Goal: Transaction & Acquisition: Obtain resource

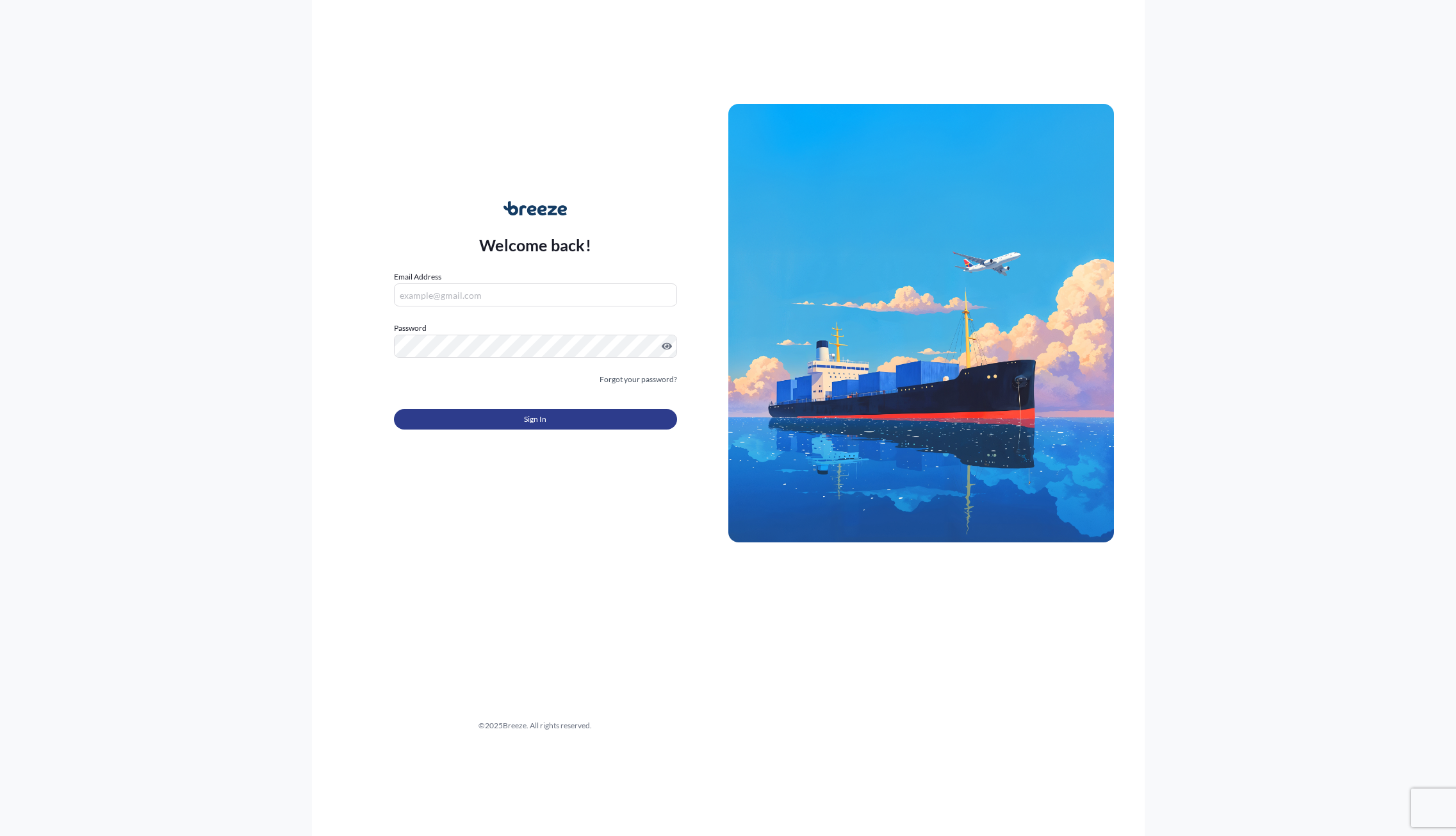
type input "[PERSON_NAME][EMAIL_ADDRESS][DOMAIN_NAME]"
click at [523, 428] on button "Sign In" at bounding box center [535, 419] width 283 height 20
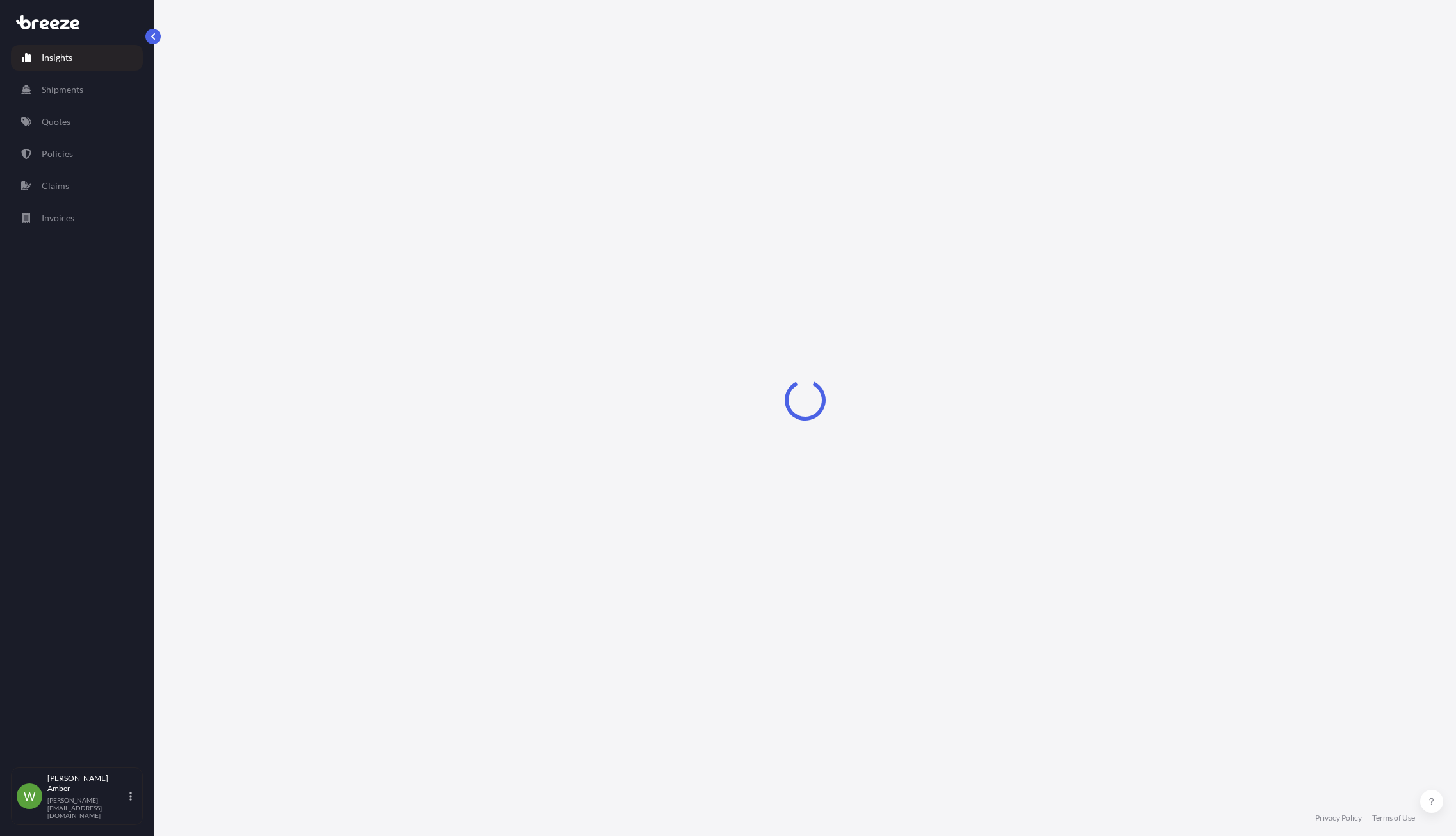
select select "2025"
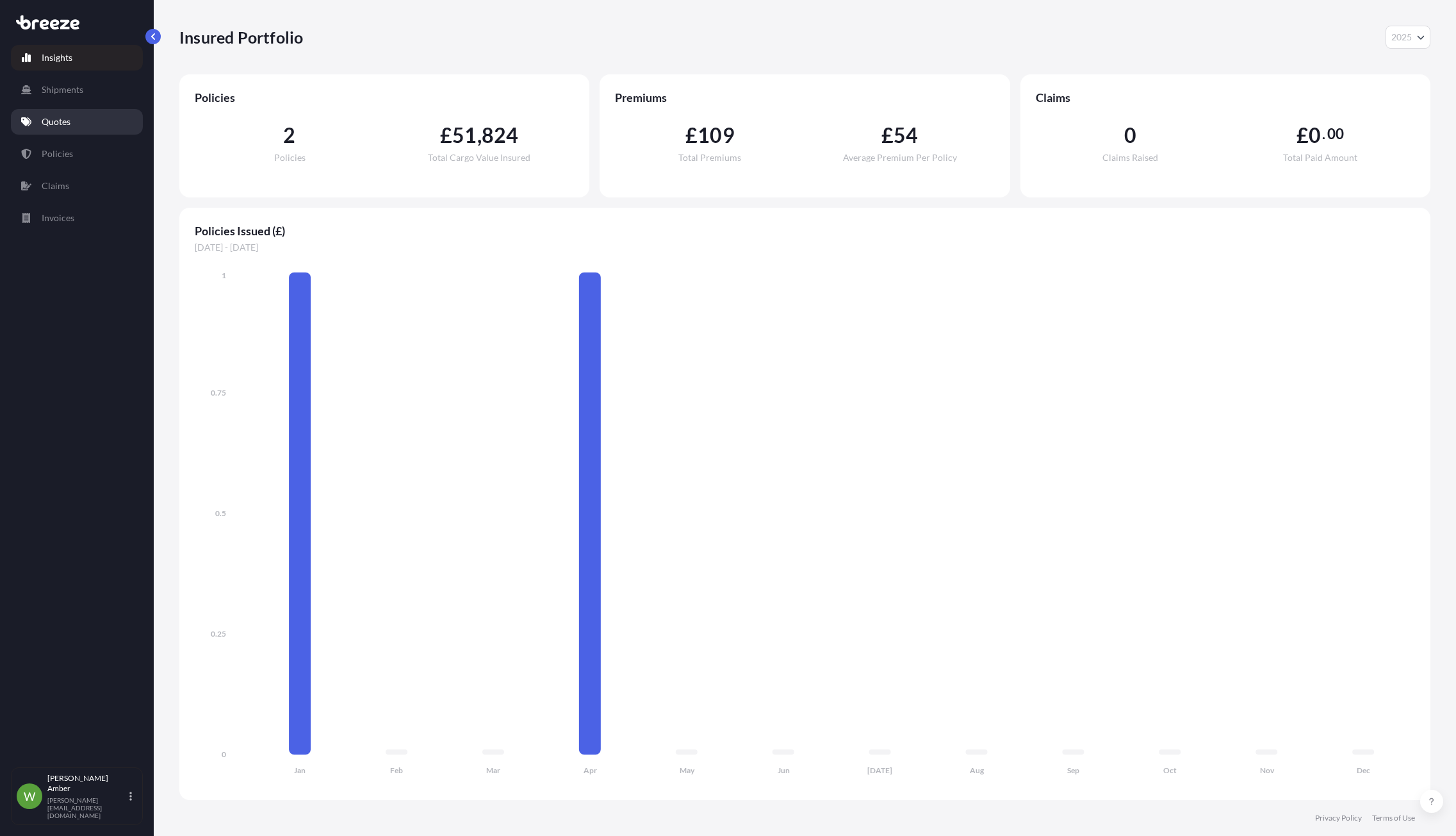
click at [55, 120] on p "Quotes" at bounding box center [56, 122] width 29 height 13
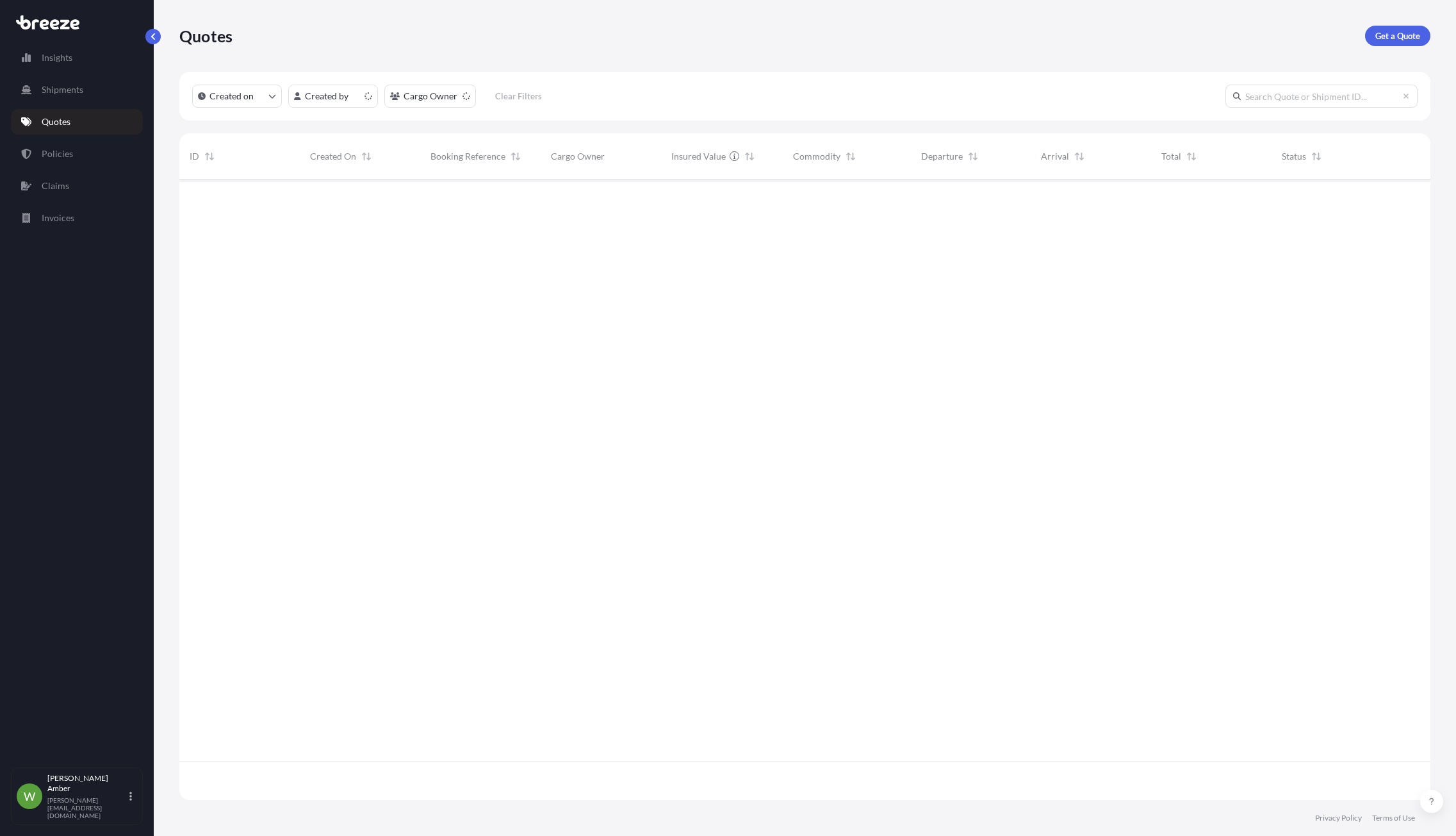
scroll to position [618, 1242]
click at [1411, 38] on p "Get a Quote" at bounding box center [1398, 36] width 45 height 13
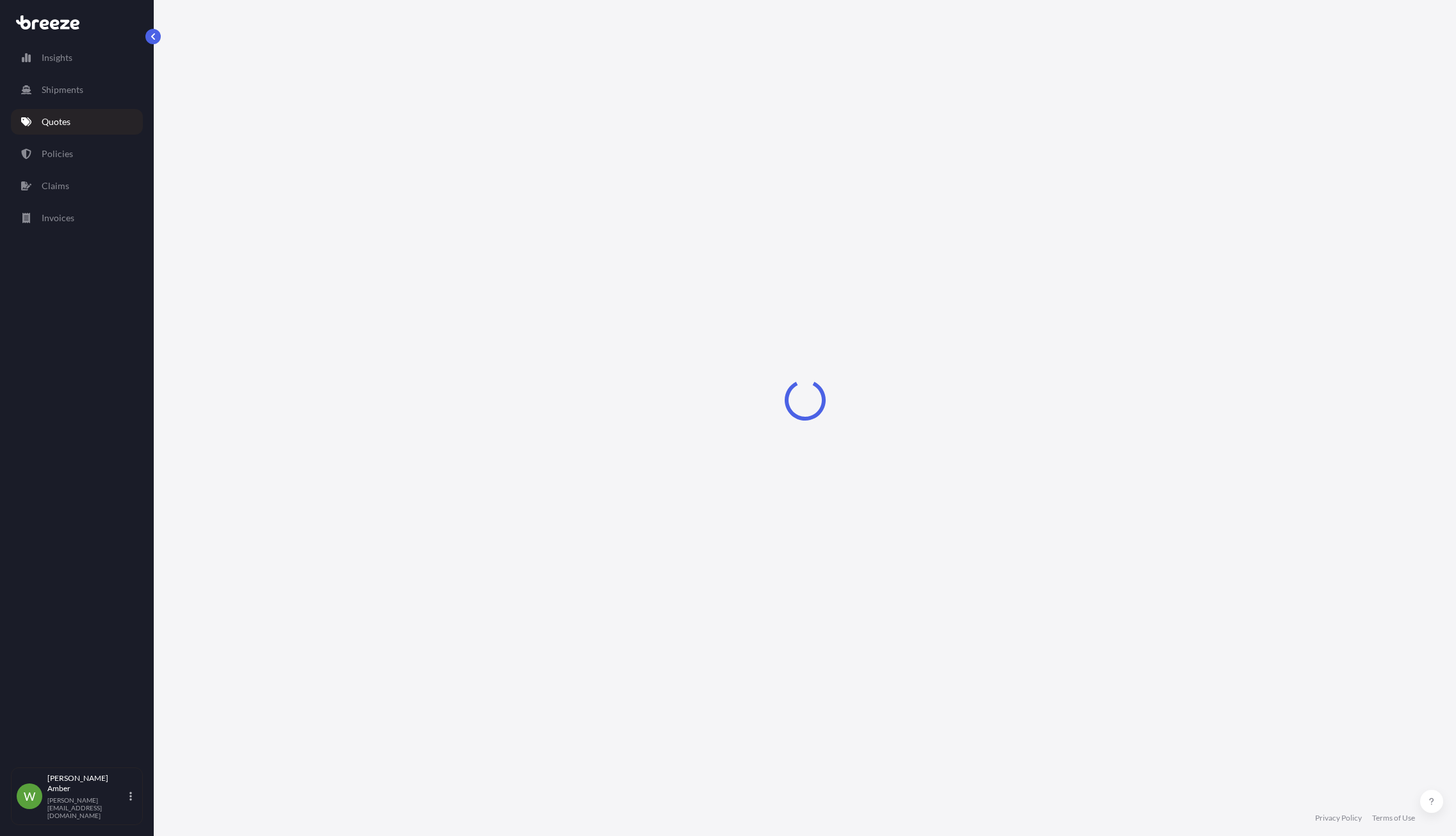
select select "Sea"
select select "1"
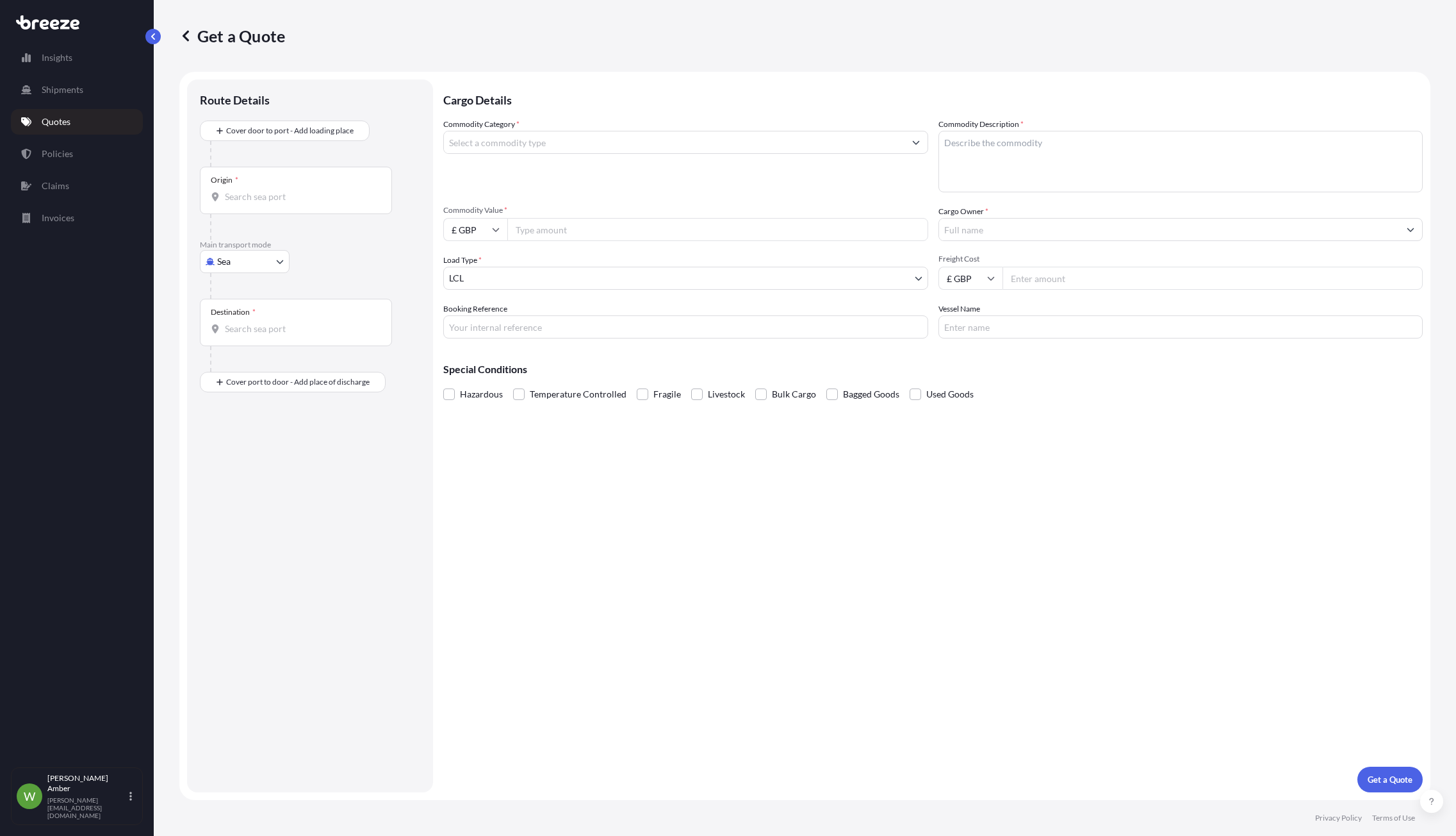
click at [484, 142] on input "Commodity Category *" at bounding box center [674, 142] width 461 height 23
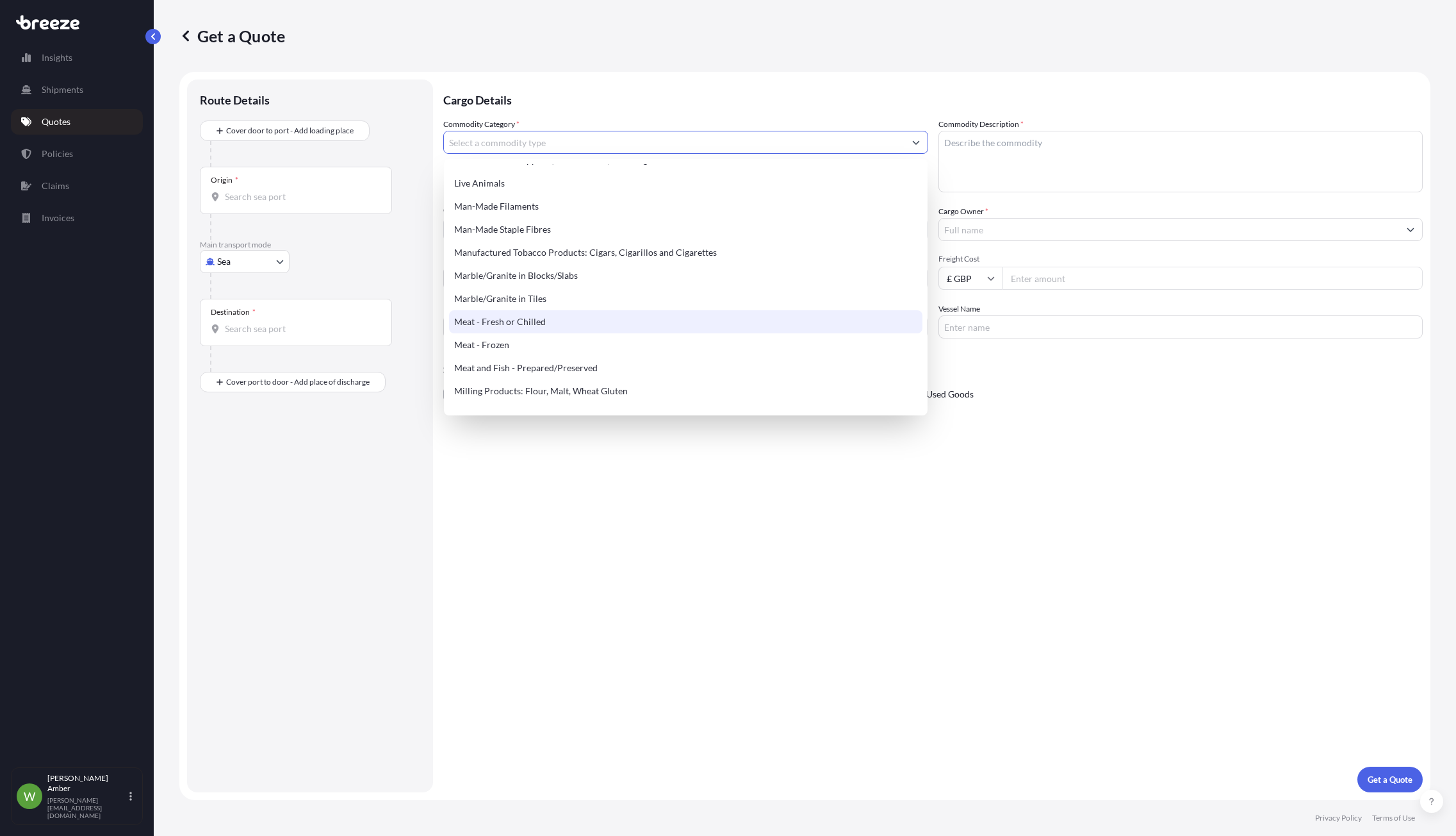
scroll to position [1602, 0]
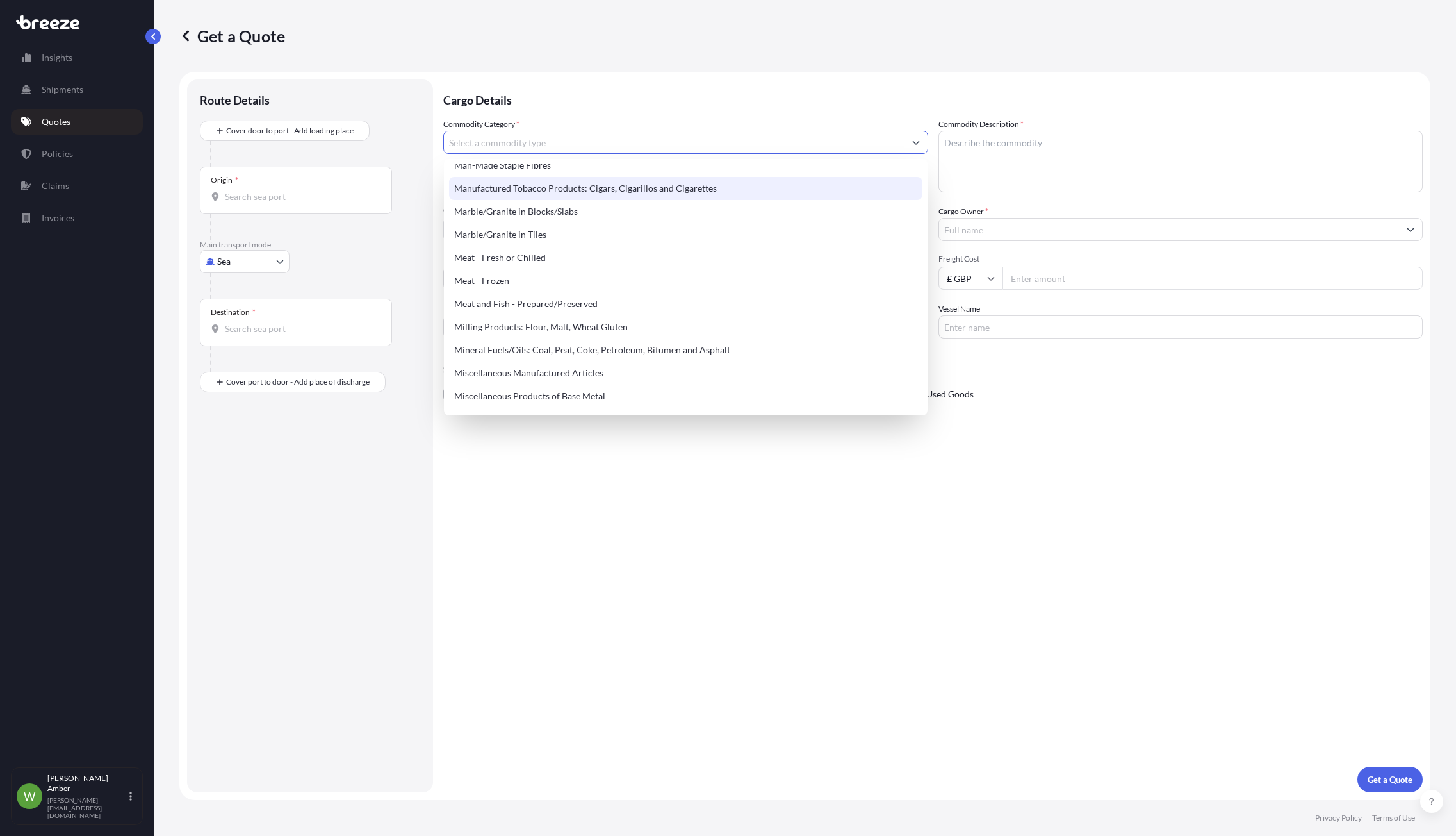
click at [1004, 161] on textarea "Commodity Description *" at bounding box center [1181, 161] width 485 height 61
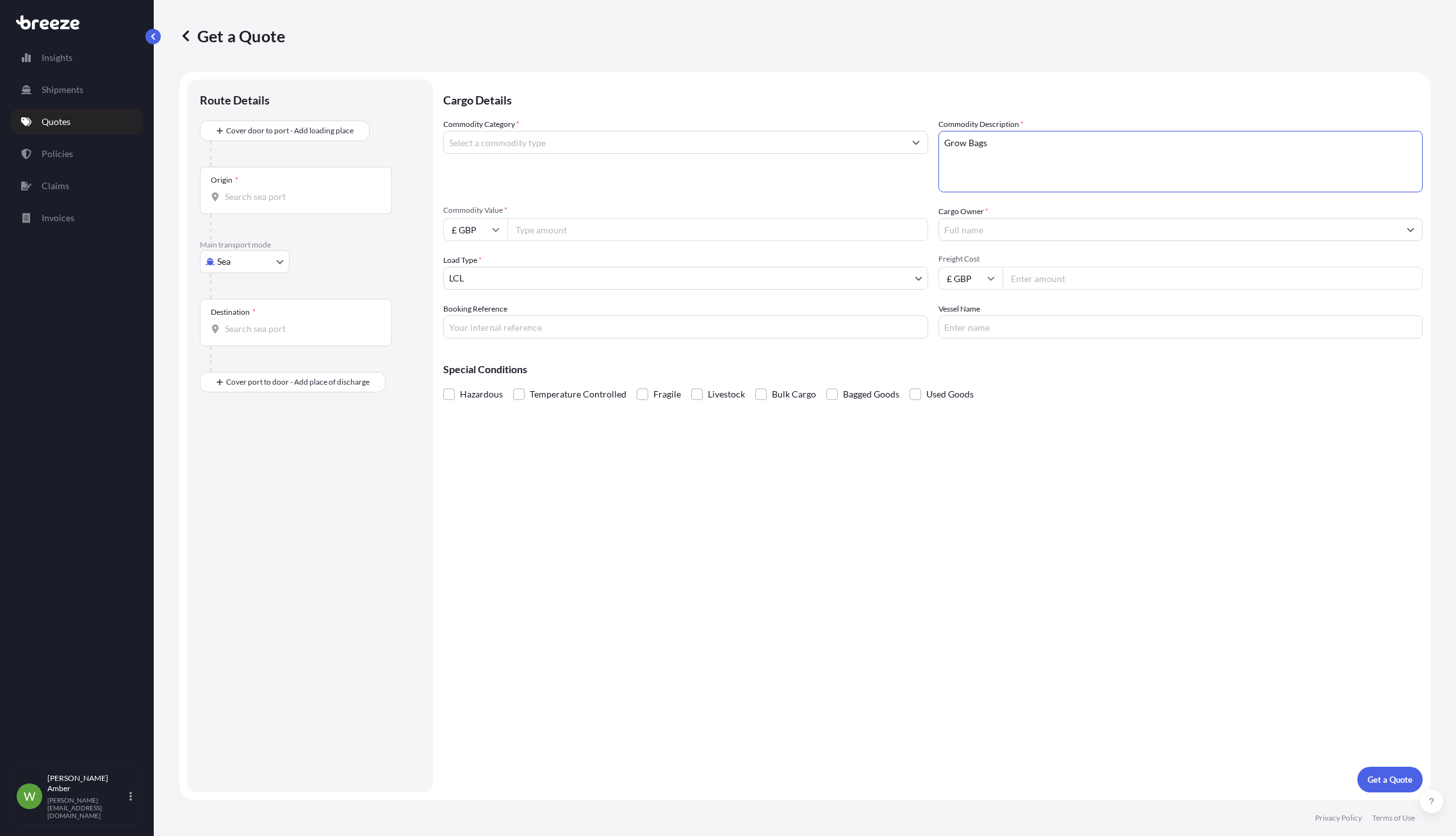
type textarea "Grow Bags"
click at [698, 148] on input "Commodity Category *" at bounding box center [674, 142] width 461 height 23
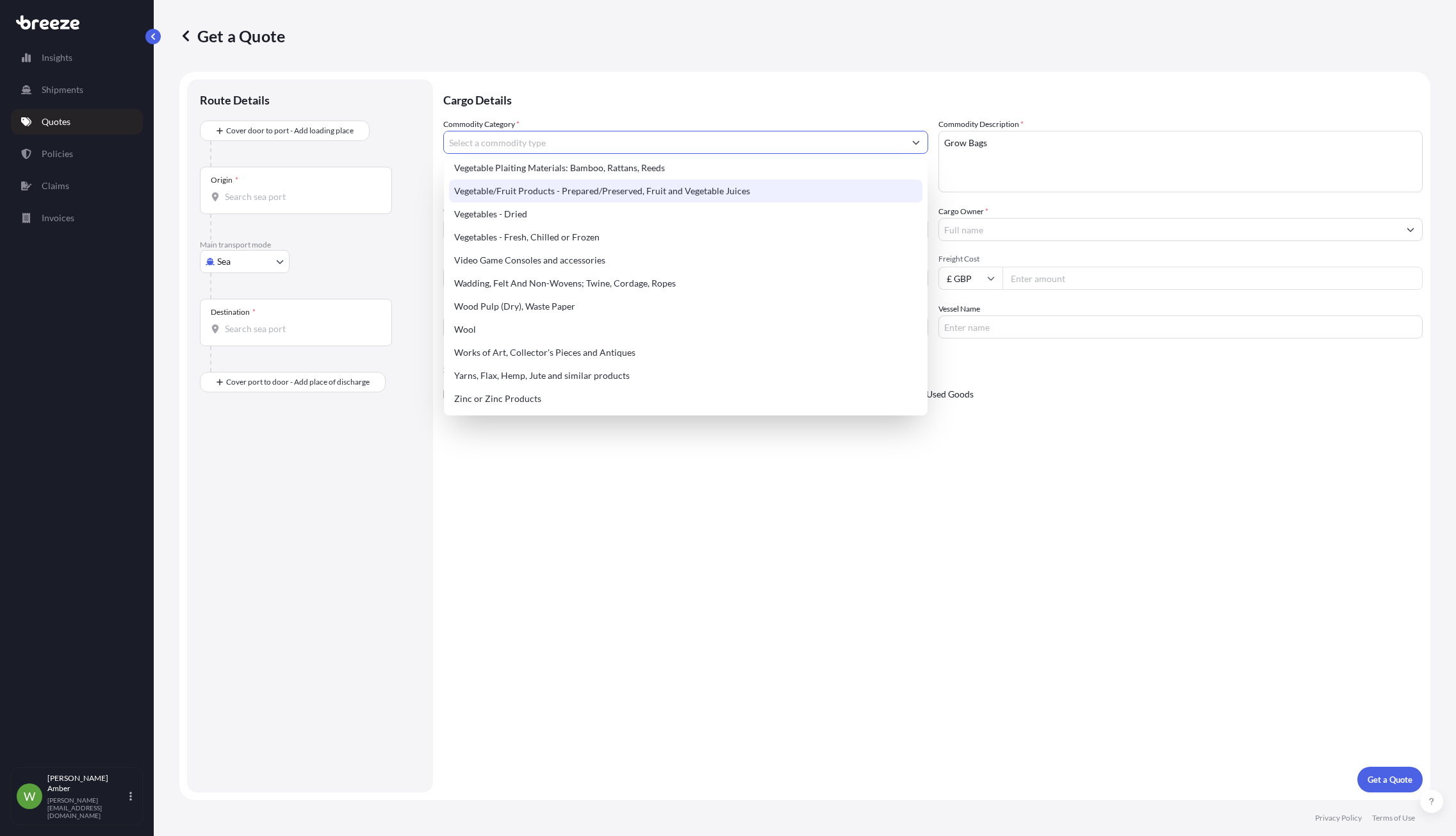
scroll to position [2921, 0]
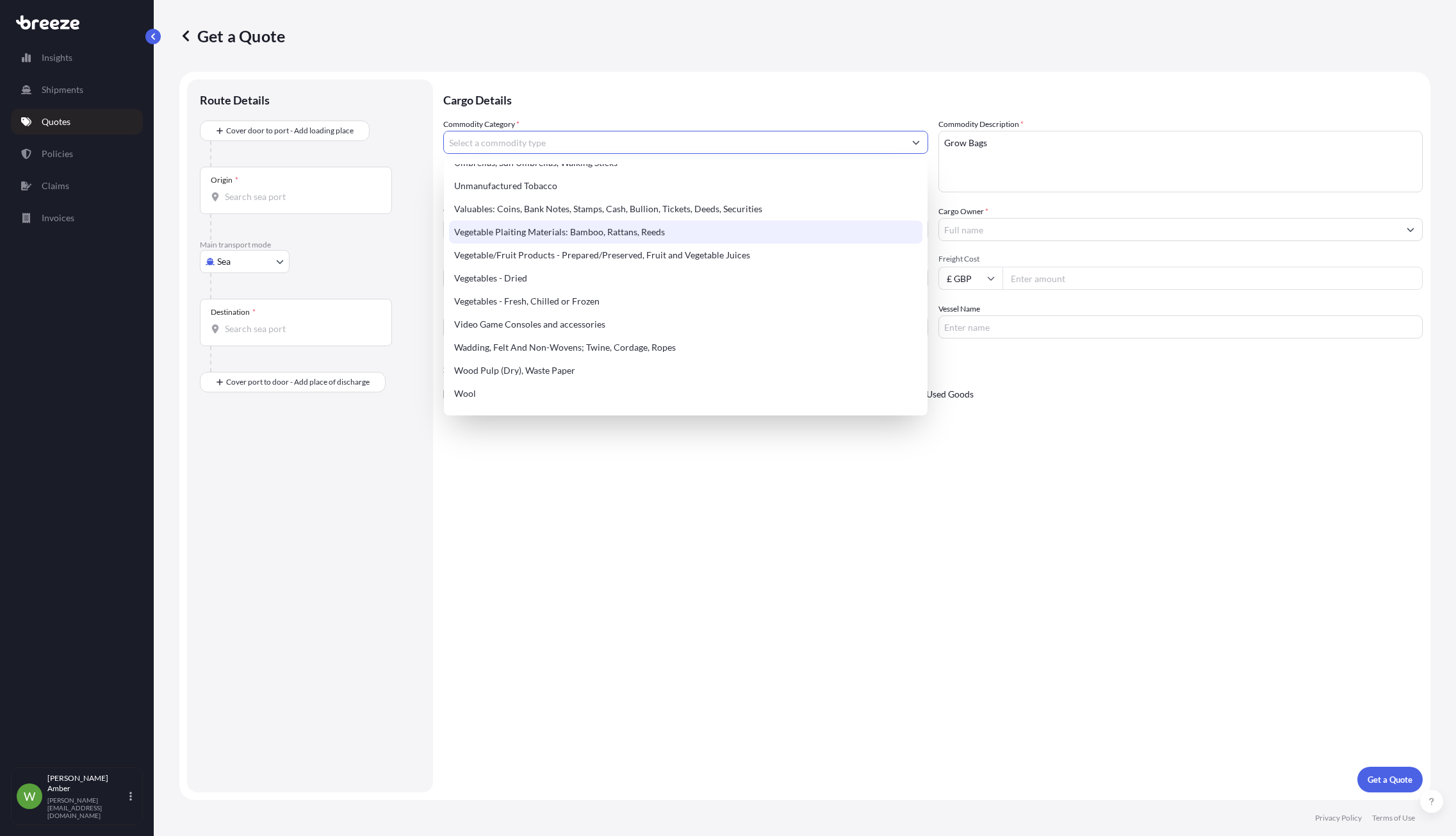
click at [519, 223] on div "Vegetable Plaiting Materials: Bamboo, Rattans, Reeds" at bounding box center [685, 232] width 474 height 23
type input "Vegetable Plaiting Materials: Bamboo, Rattans, Reeds"
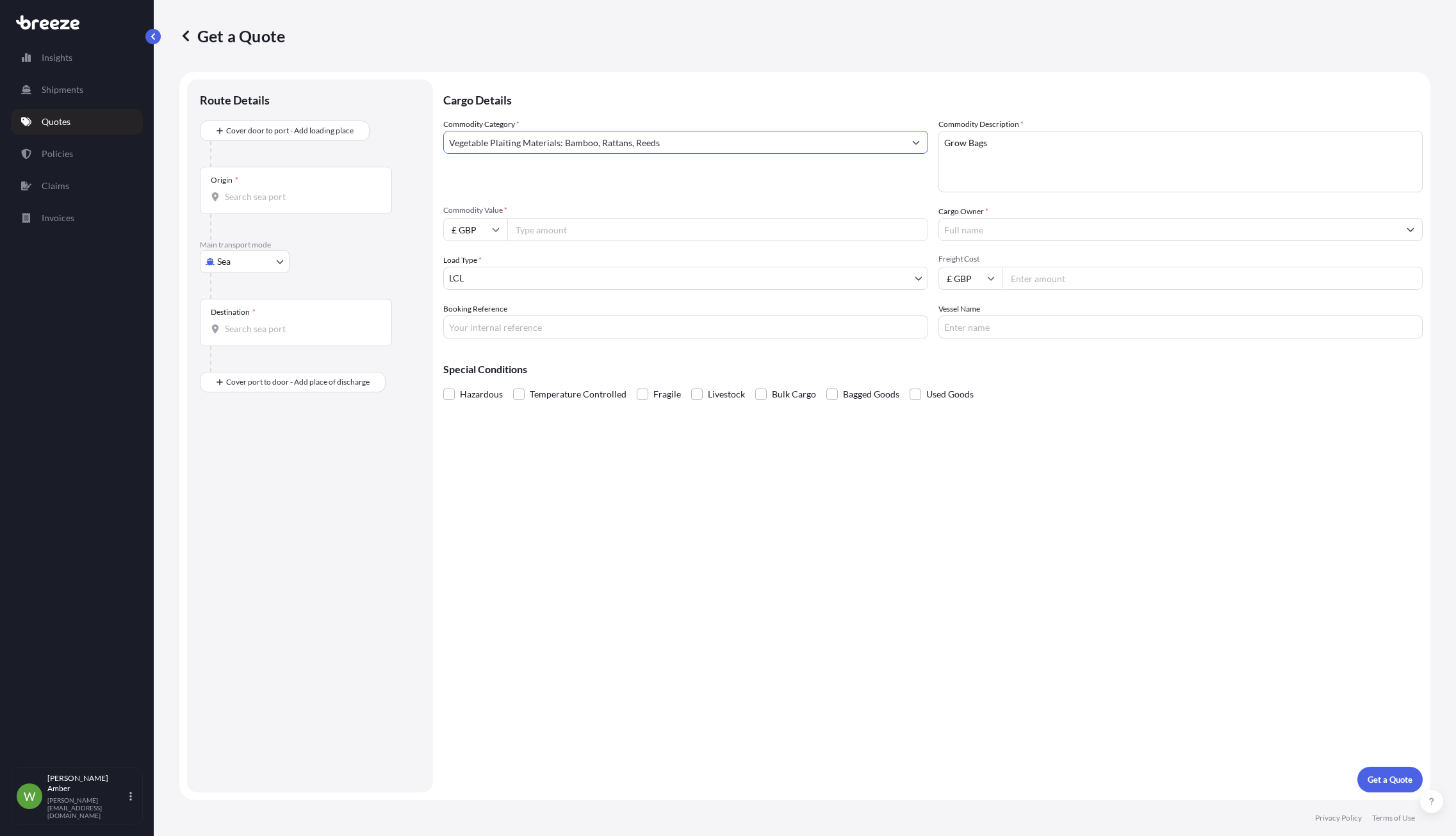
click at [538, 229] on input "Commodity Value *" at bounding box center [718, 229] width 421 height 23
type input "40000"
click at [490, 219] on input "£ GBP" at bounding box center [475, 229] width 64 height 23
click at [478, 320] on div "$ USD" at bounding box center [476, 318] width 54 height 24
type input "$ USD"
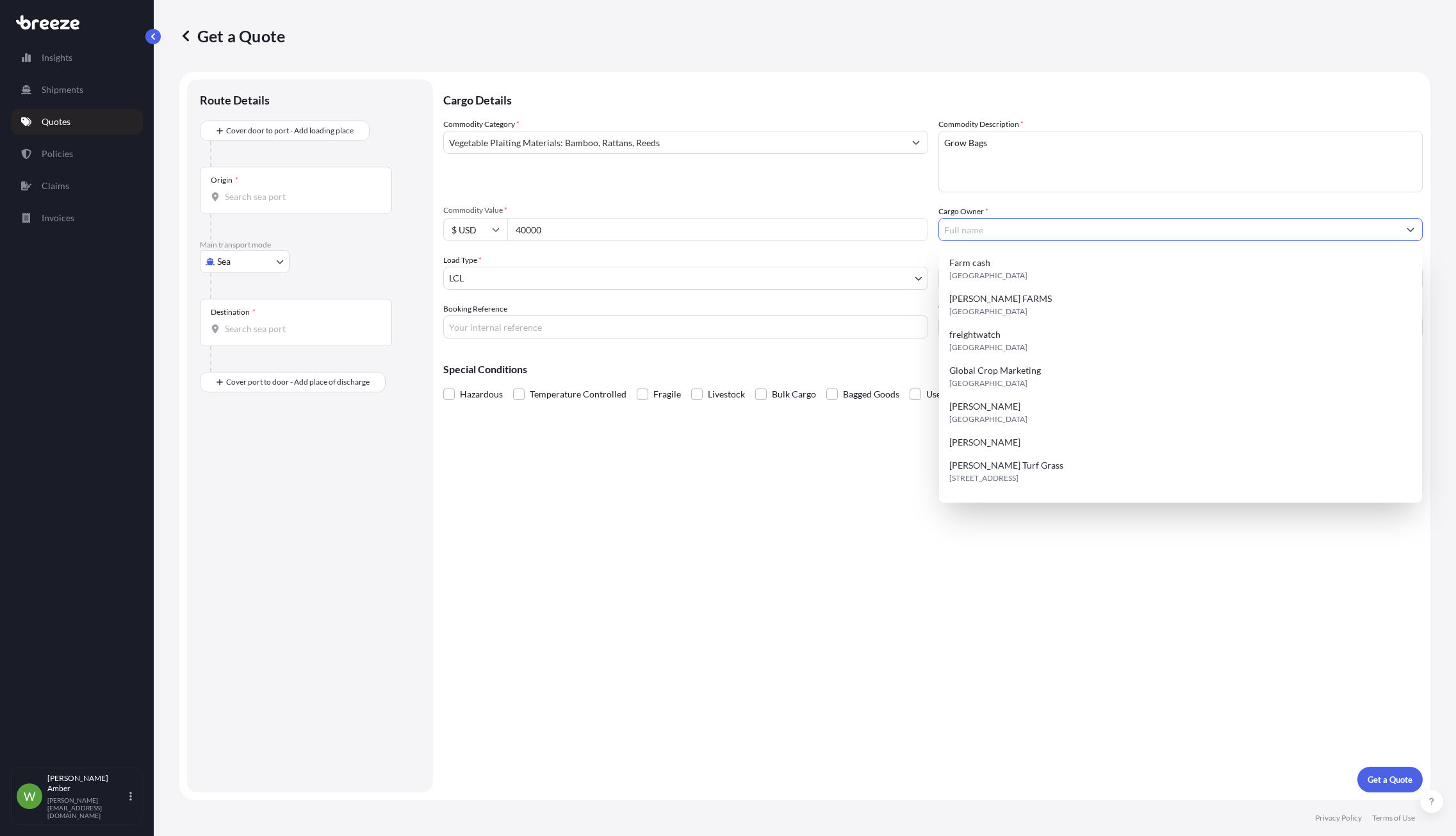
click at [977, 233] on input "Cargo Owner *" at bounding box center [1169, 229] width 461 height 23
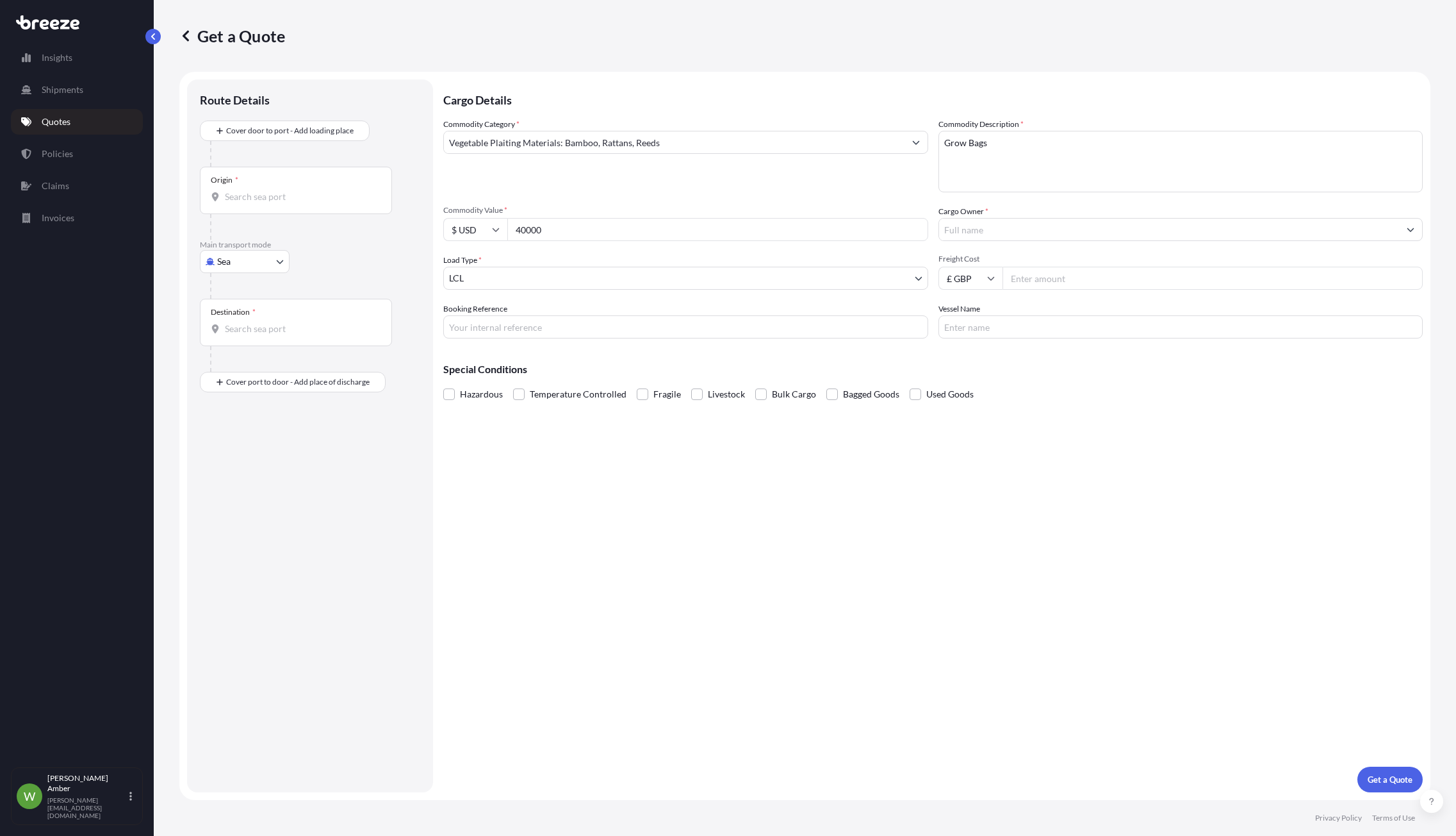
click at [1012, 230] on input "Cargo Owner *" at bounding box center [1169, 229] width 461 height 23
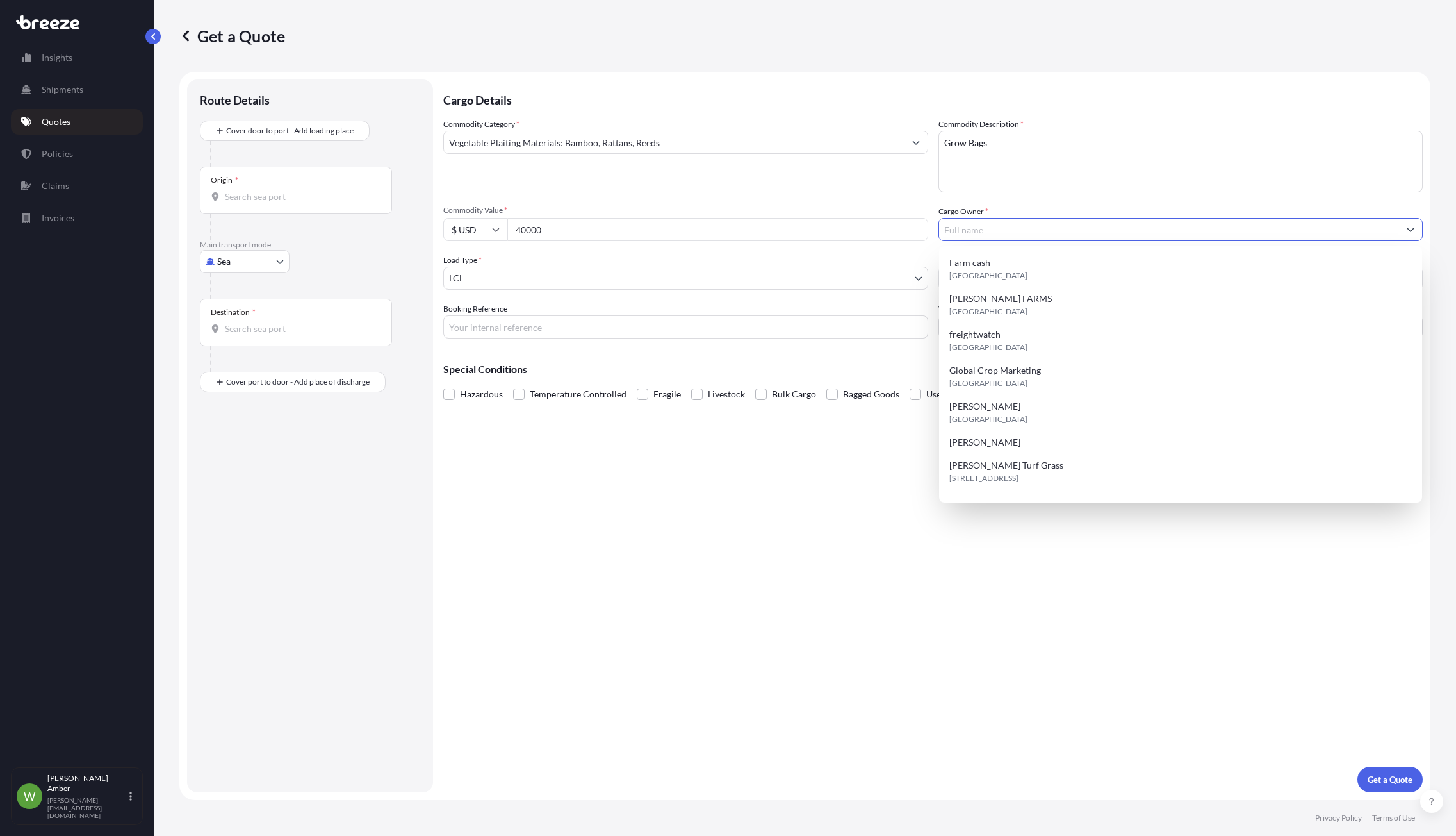
paste input "[PERSON_NAME] (HORTICULTURAL SERVICE) [GEOGRAPHIC_DATA]"
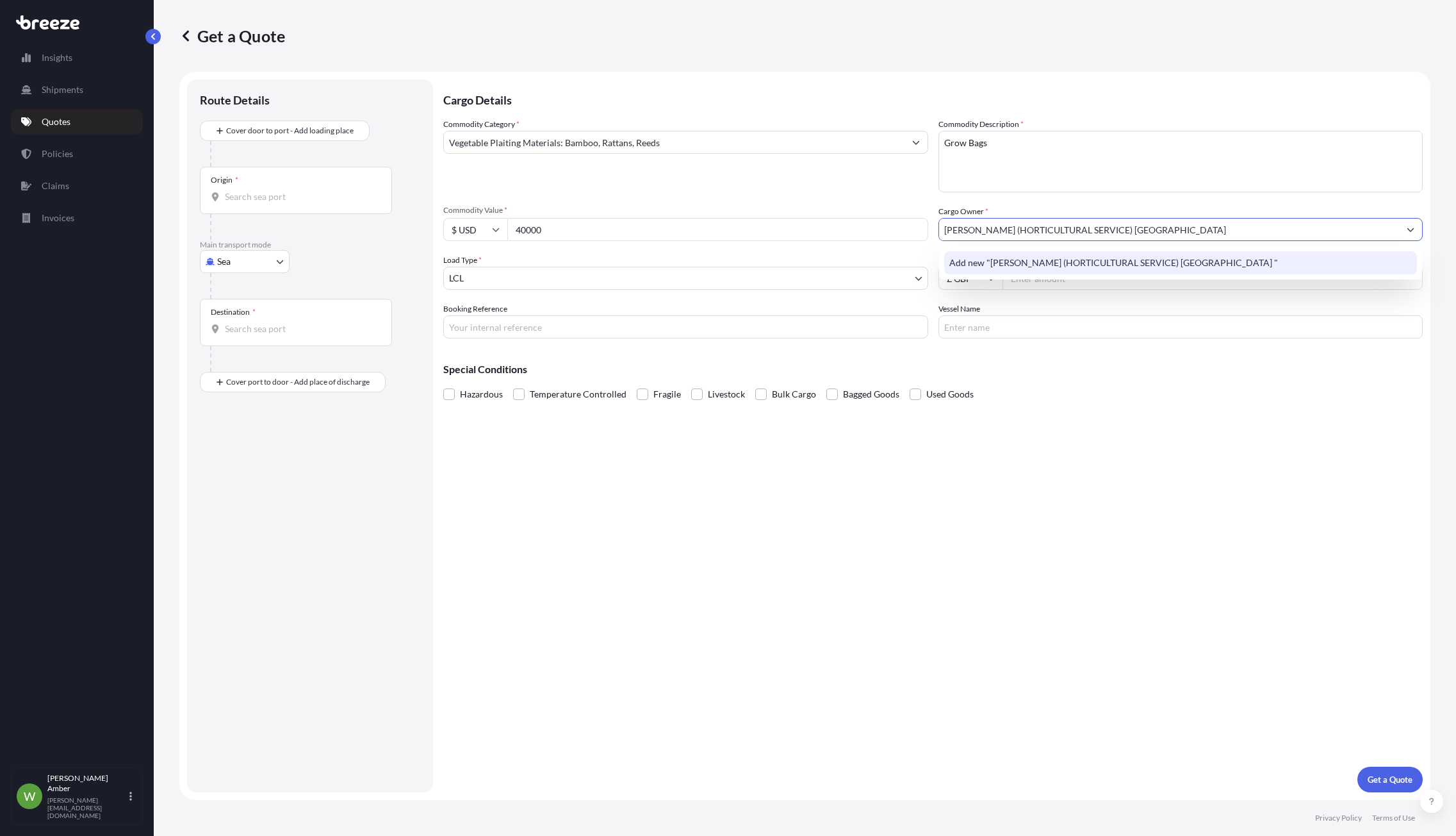
click at [1304, 260] on div "Add new "[PERSON_NAME] (HORTICULTURAL SERVICE) [GEOGRAPHIC_DATA] "" at bounding box center [1181, 263] width 474 height 23
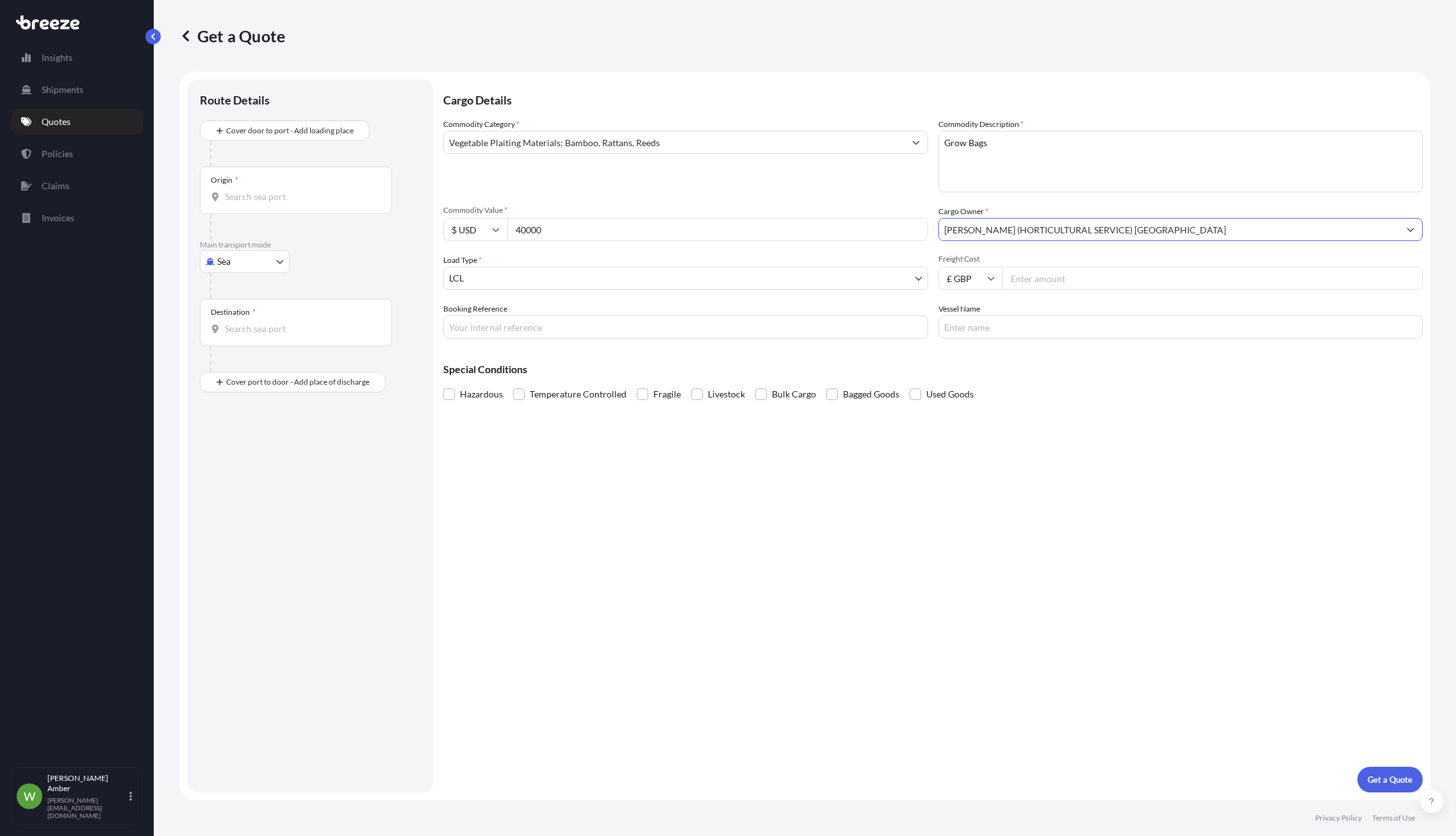
type input "[PERSON_NAME] (HORTICULTURAL SERVICE) [GEOGRAPHIC_DATA]"
click at [1037, 274] on input "Freight Cost" at bounding box center [1213, 277] width 421 height 23
click at [1099, 283] on input "Freight Cost" at bounding box center [1213, 277] width 421 height 23
type input "2200"
click at [990, 280] on icon at bounding box center [991, 278] width 7 height 7
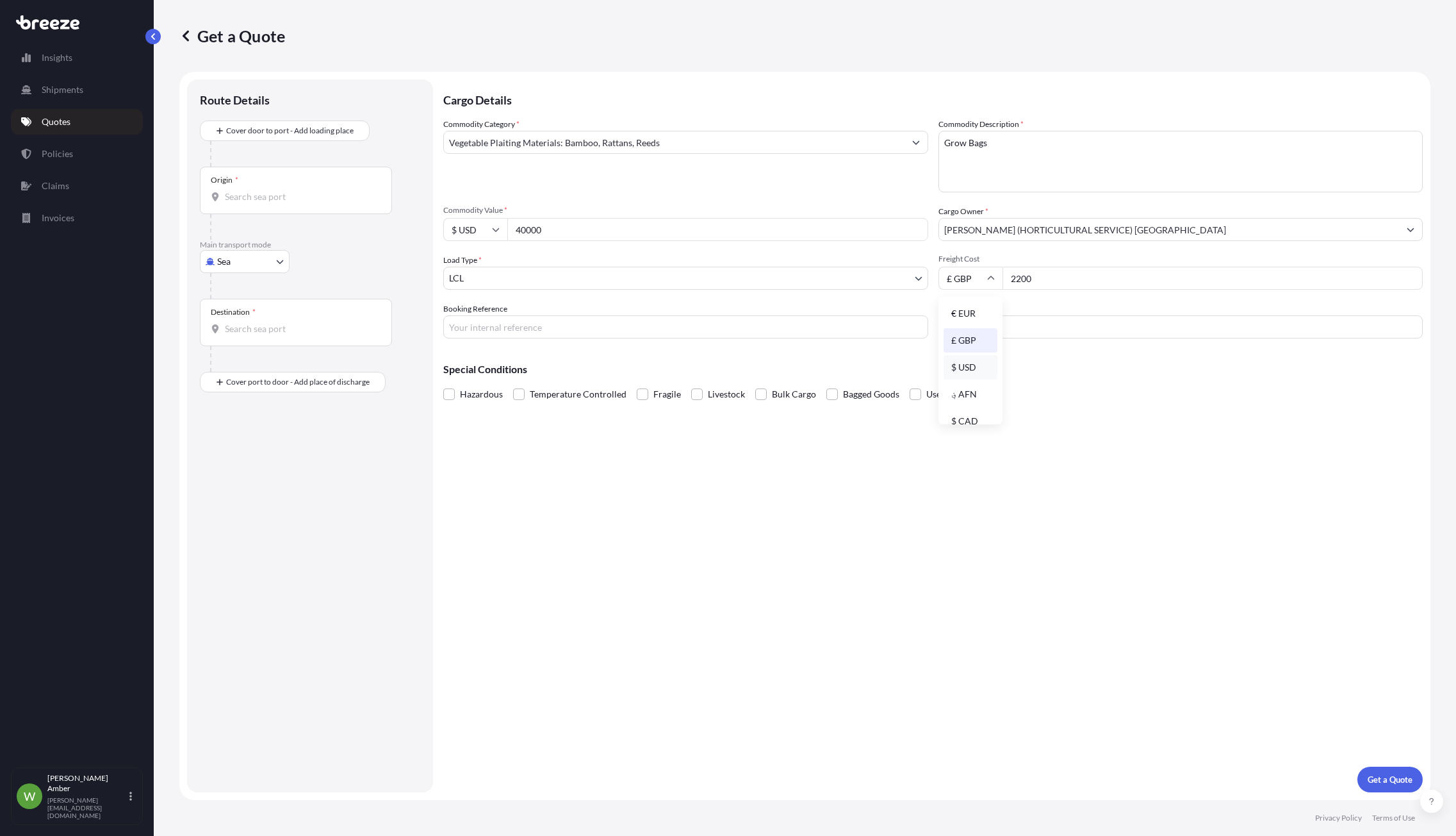
click at [969, 366] on div "$ USD" at bounding box center [971, 367] width 54 height 24
type input "$ USD"
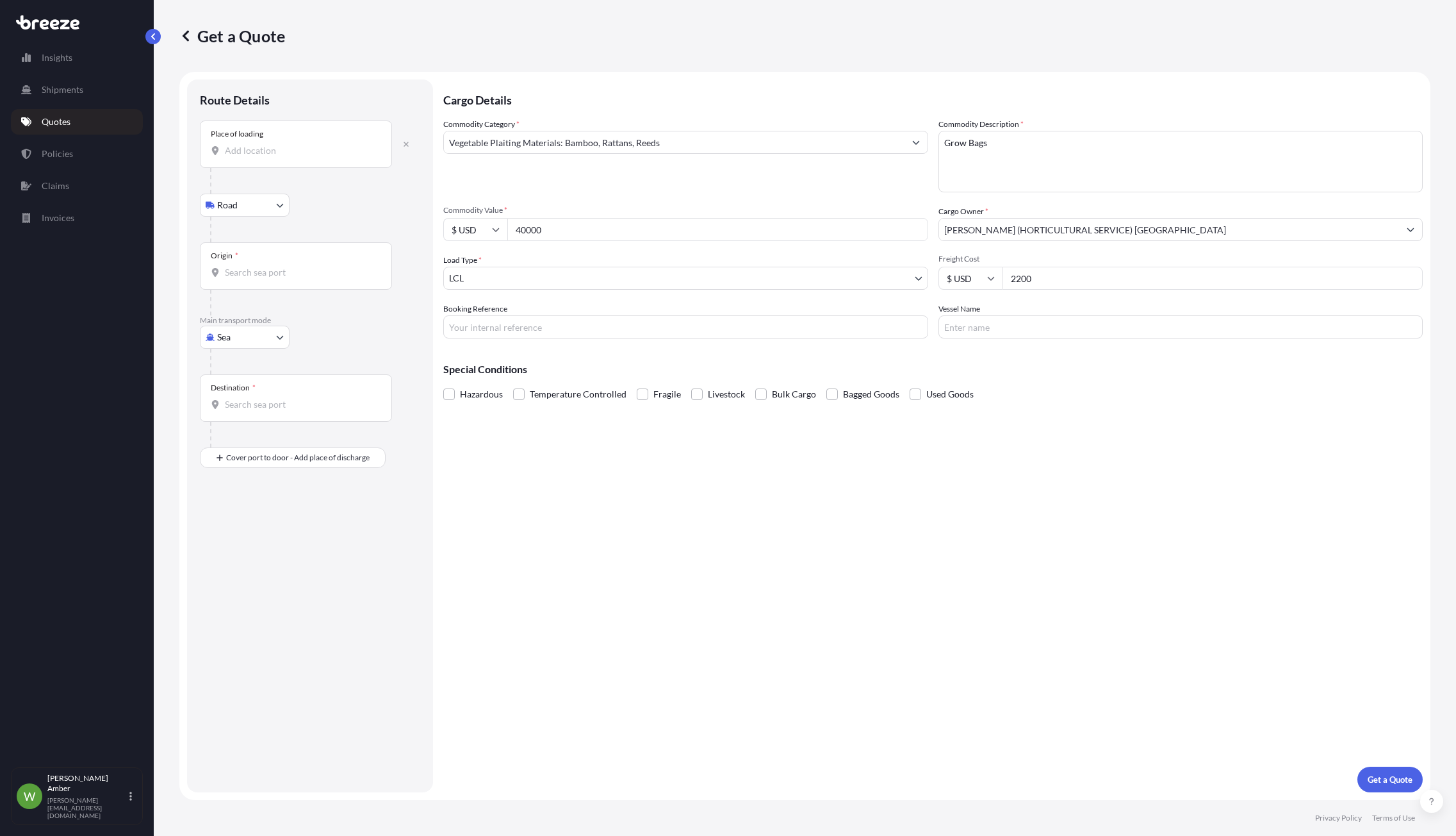
click at [258, 154] on input "Place of loading" at bounding box center [300, 150] width 151 height 13
click at [254, 145] on input "Place of loading" at bounding box center [300, 150] width 151 height 13
paste input "641018"
click at [280, 193] on span "[GEOGRAPHIC_DATA], [GEOGRAPHIC_DATA]" at bounding box center [338, 194] width 187 height 13
type input "[GEOGRAPHIC_DATA], [GEOGRAPHIC_DATA]"
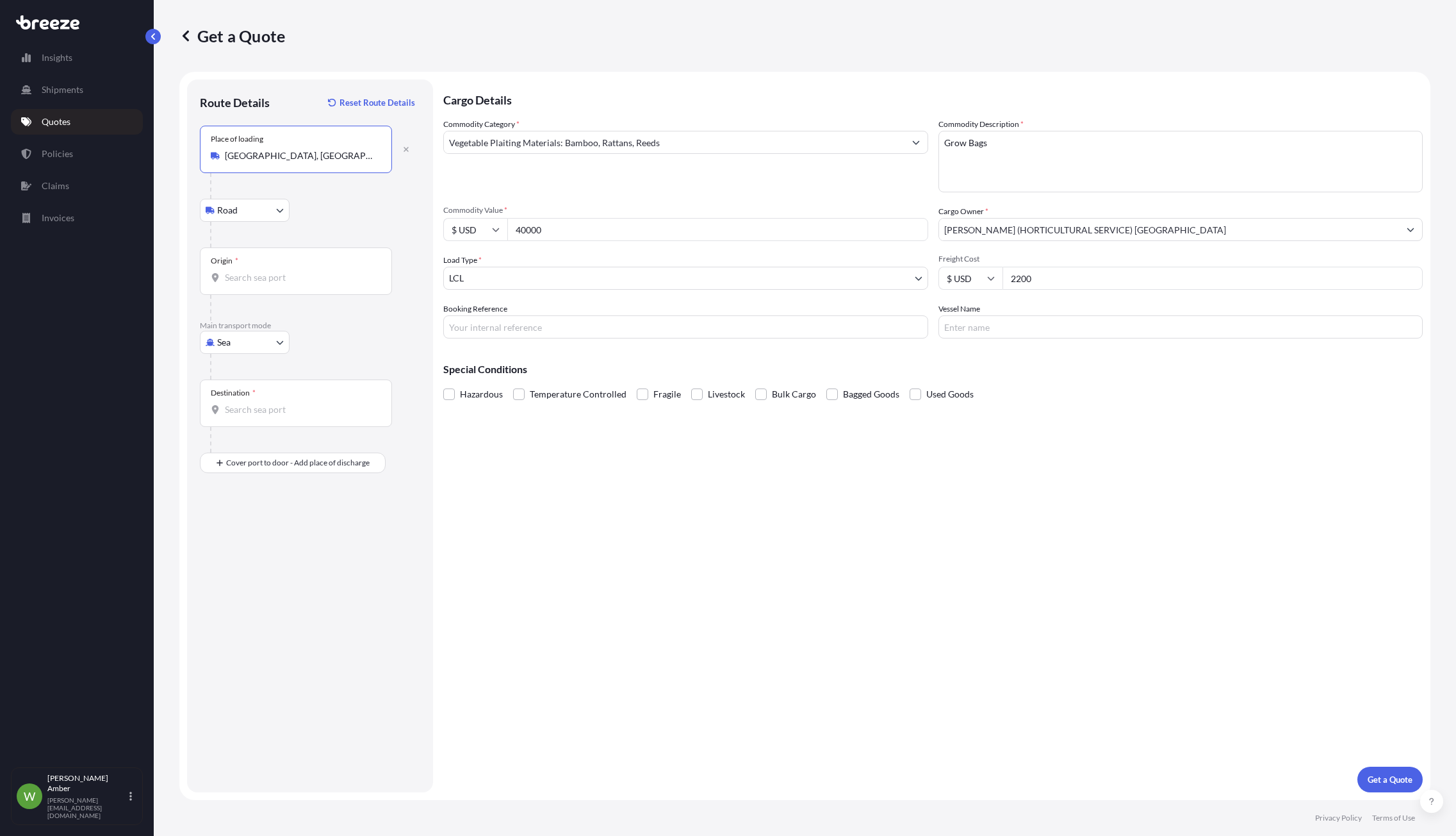
click at [259, 274] on input "Origin *" at bounding box center [300, 277] width 151 height 13
click at [292, 312] on div "INTUT - Tuticorin , [GEOGRAPHIC_DATA]" at bounding box center [326, 320] width 244 height 31
type input "INTUT - Tuticorin, [GEOGRAPHIC_DATA]"
click at [263, 409] on input "Destination *" at bounding box center [300, 410] width 151 height 13
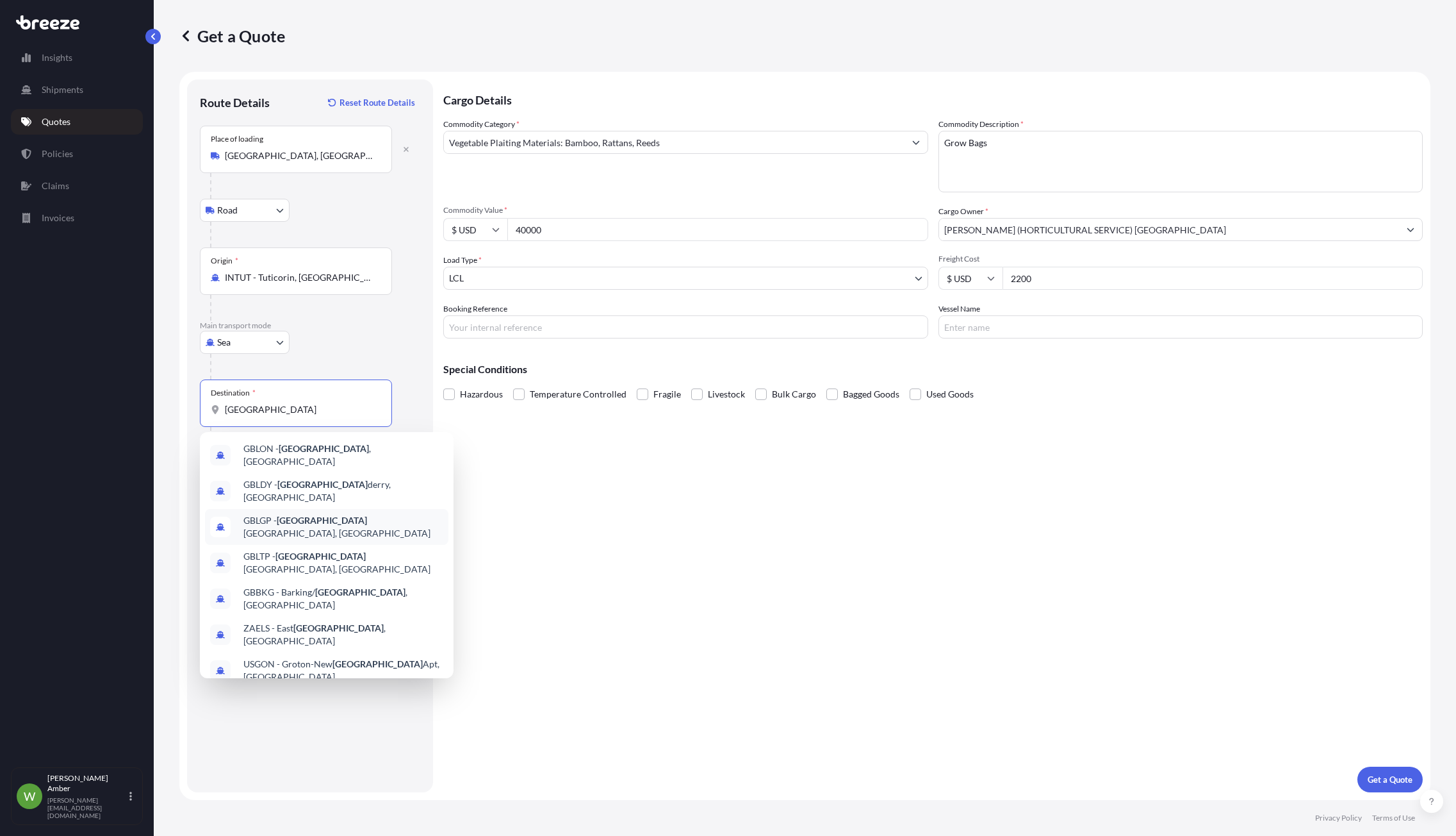
click at [310, 514] on span "GBLGP - [GEOGRAPHIC_DATA], [GEOGRAPHIC_DATA]" at bounding box center [344, 527] width 200 height 26
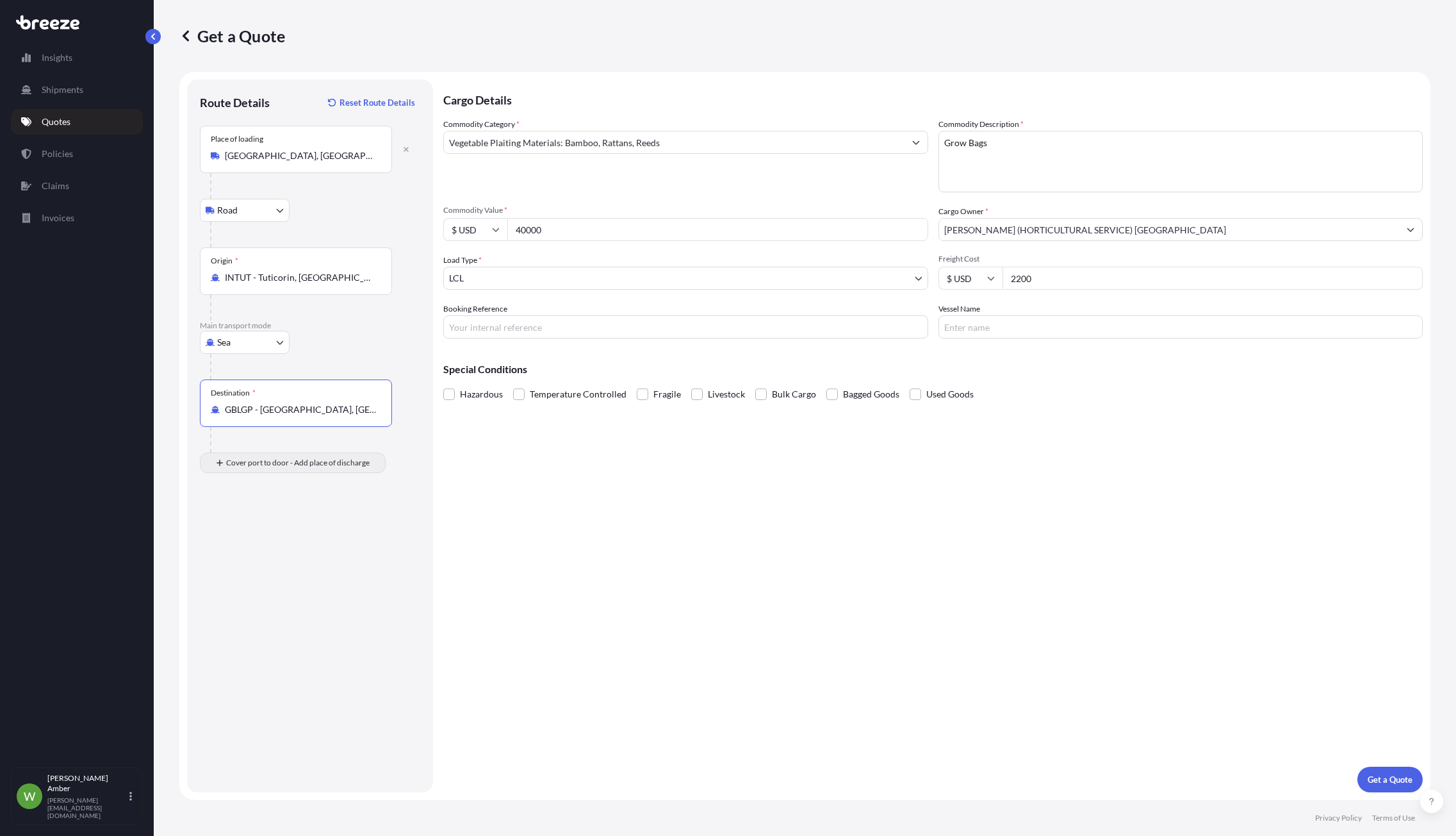
type input "GBLGP - [GEOGRAPHIC_DATA], [GEOGRAPHIC_DATA]"
click at [241, 532] on input "Place of Discharge" at bounding box center [300, 532] width 151 height 13
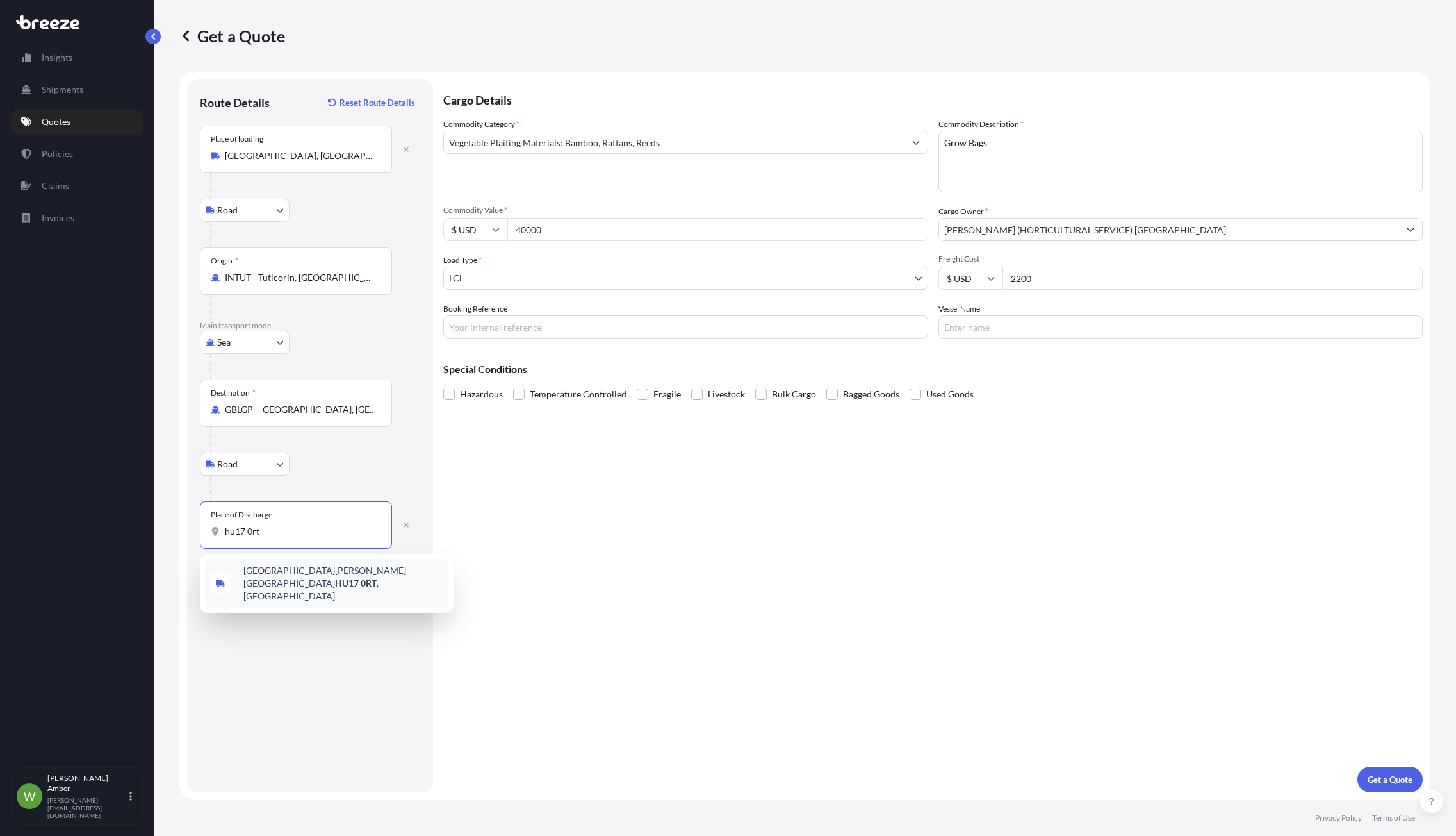
click at [313, 585] on span "[STREET_ADDRESS][PERSON_NAME]" at bounding box center [344, 583] width 200 height 38
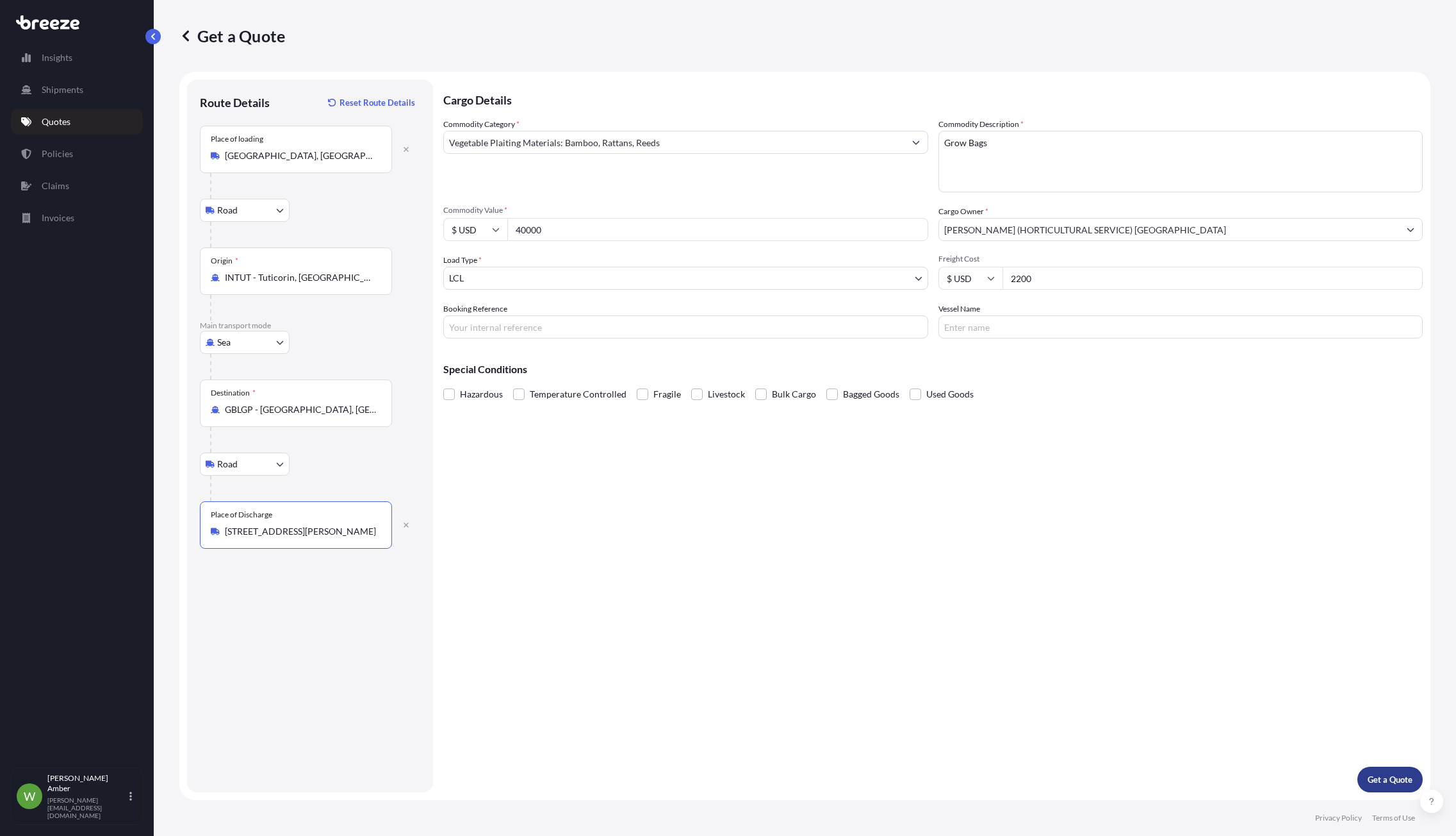
type input "[STREET_ADDRESS][PERSON_NAME]"
click at [1377, 771] on button "Get a Quote" at bounding box center [1390, 779] width 65 height 26
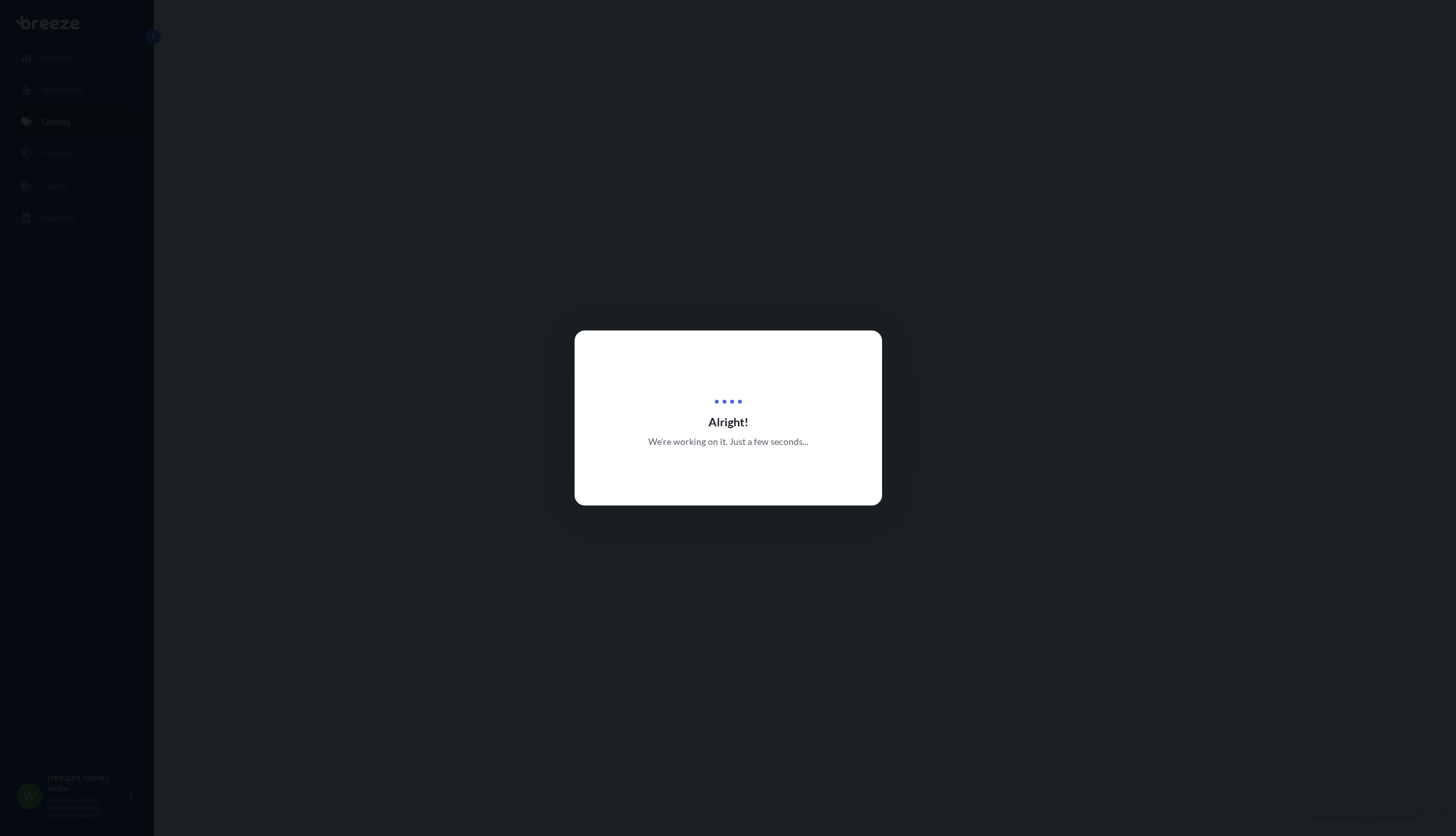
select select "Road"
select select "Sea"
select select "Road"
select select "1"
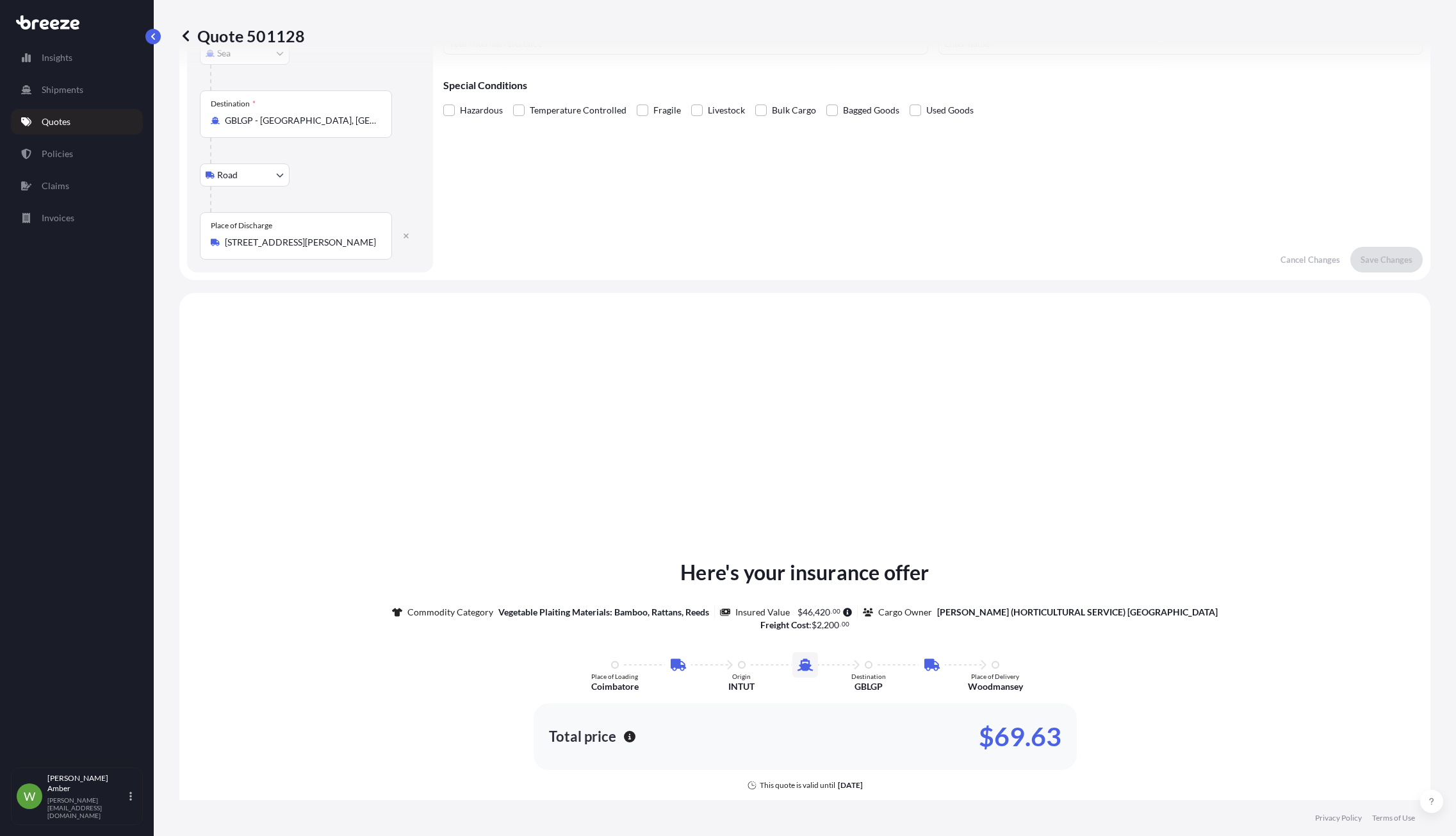
scroll to position [513, 0]
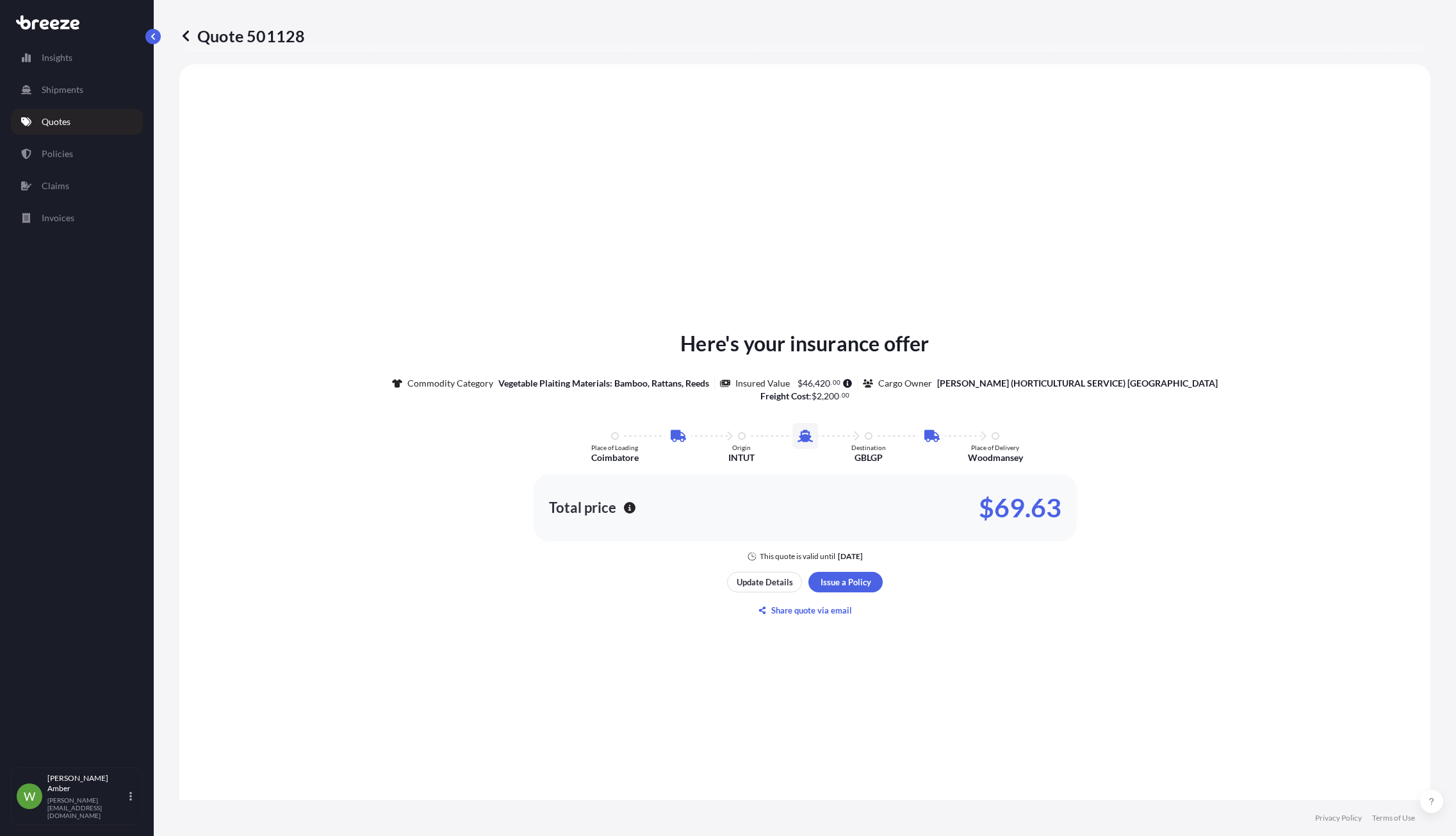
click at [919, 221] on div "Here's your insurance offer Commodity Category Vegetable Plaiting Materials: Ba…" at bounding box center [805, 474] width 1216 height 785
click at [651, 176] on div "Here's your insurance offer Commodity Category Vegetable Plaiting Materials: Ba…" at bounding box center [805, 474] width 1216 height 785
click at [783, 605] on p "Share quote via email" at bounding box center [811, 611] width 81 height 13
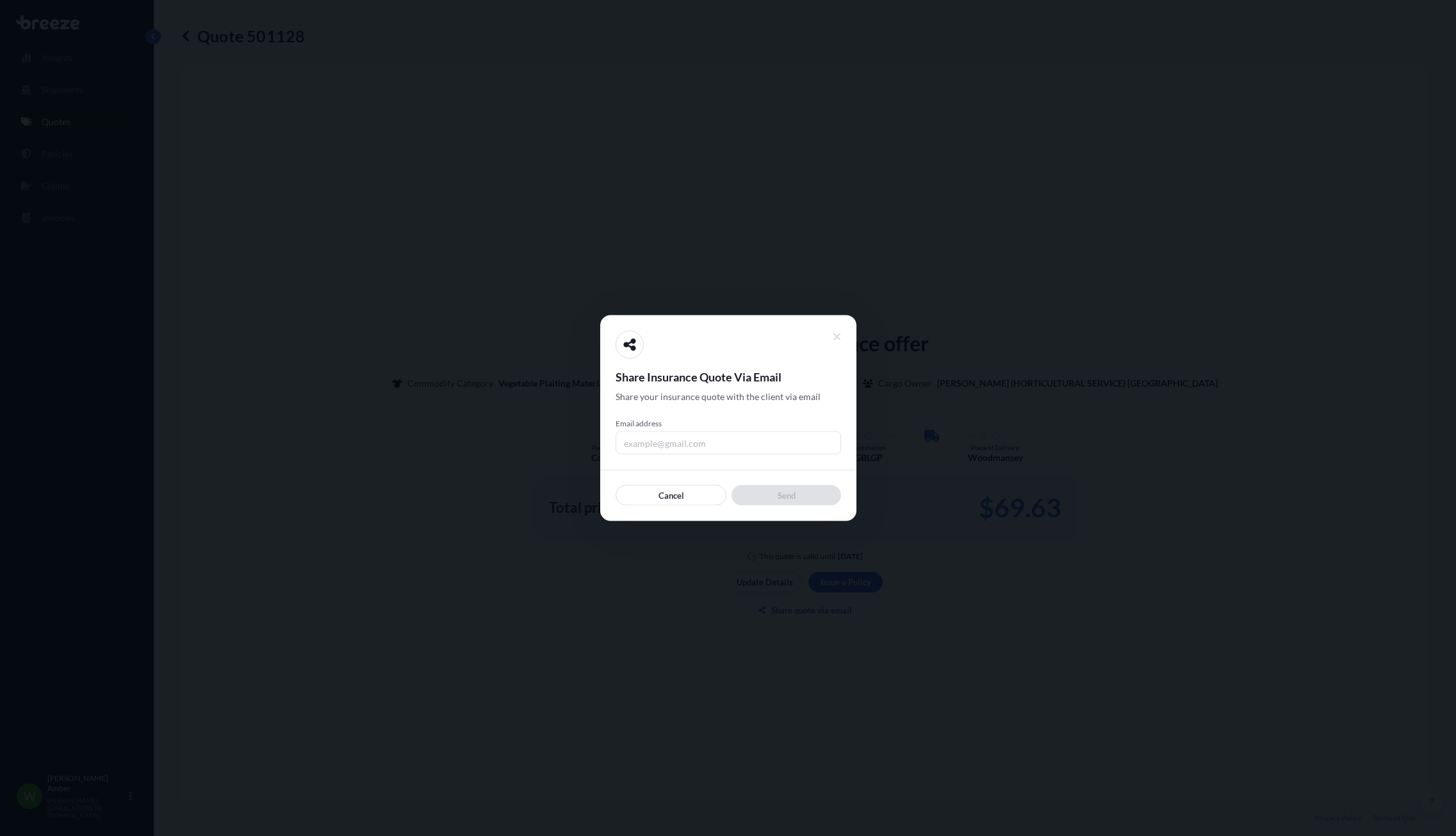
click at [683, 444] on input "Email address" at bounding box center [728, 443] width 225 height 23
type input "[PERSON_NAME][EMAIL_ADDRESS][DOMAIN_NAME]"
